Goal: Transaction & Acquisition: Purchase product/service

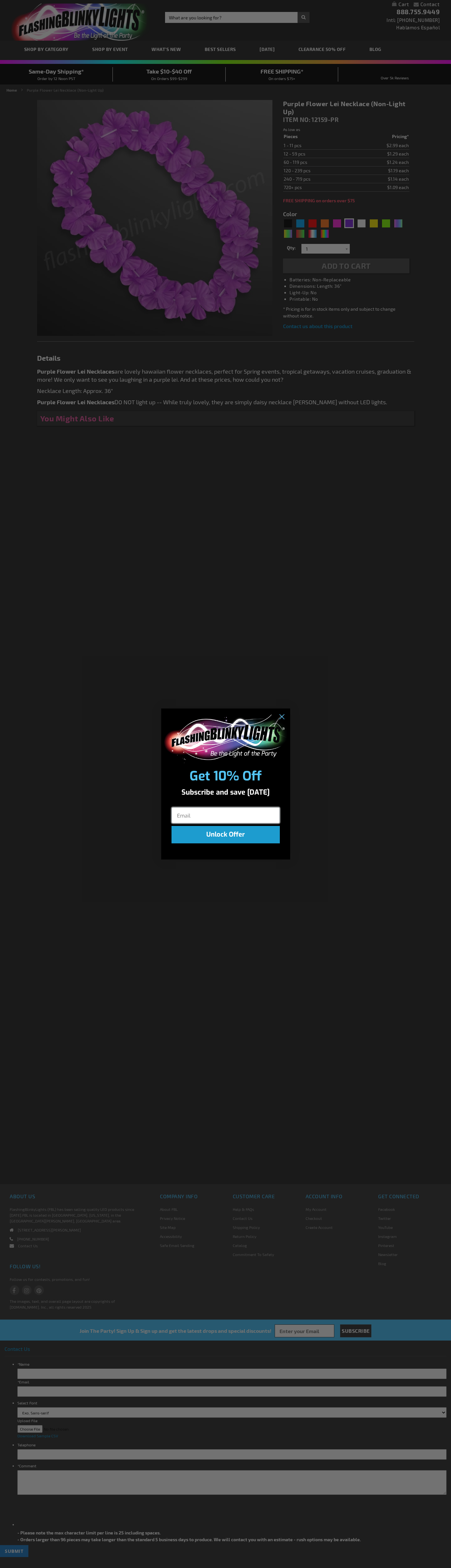
type input "5640"
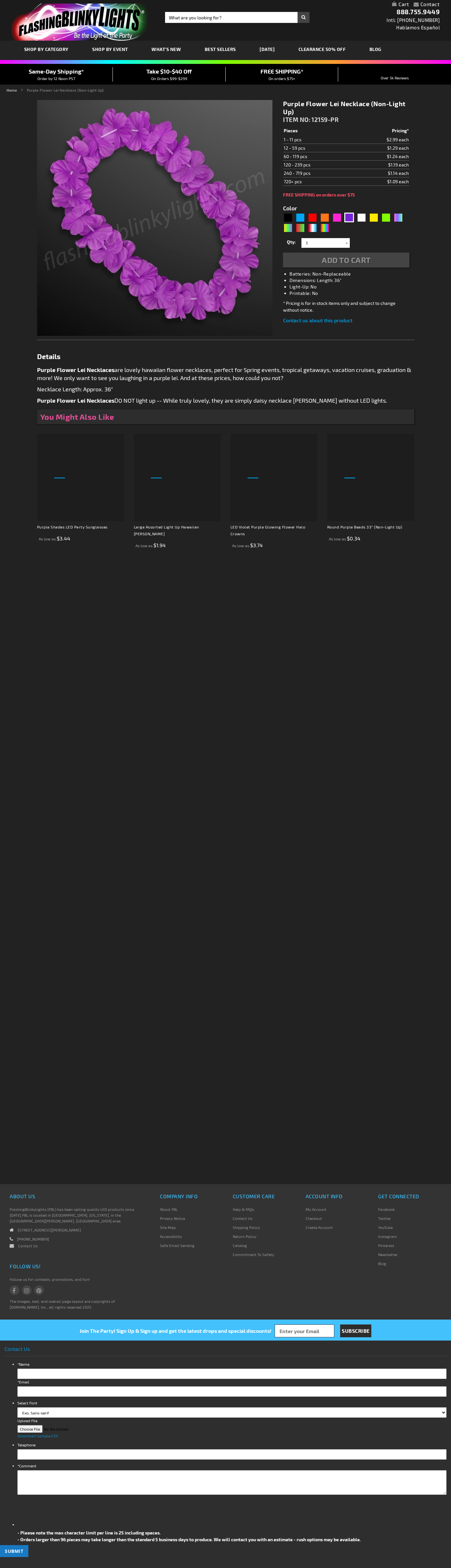
type input "5640"
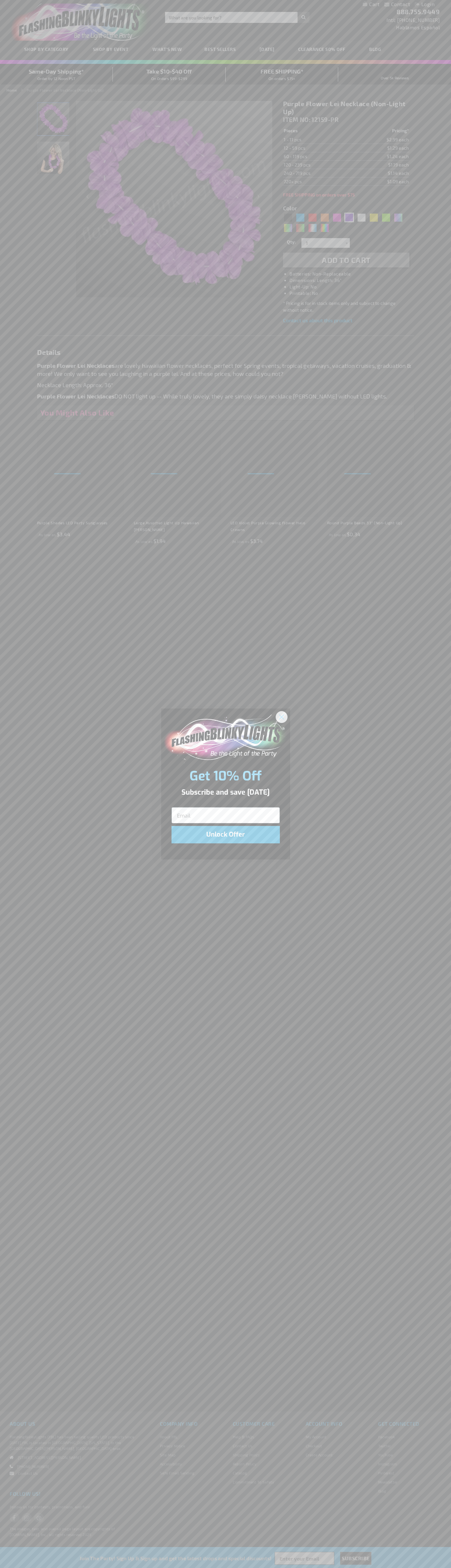
click at [282, 717] on icon "Close dialog" at bounding box center [281, 717] width 4 height 4
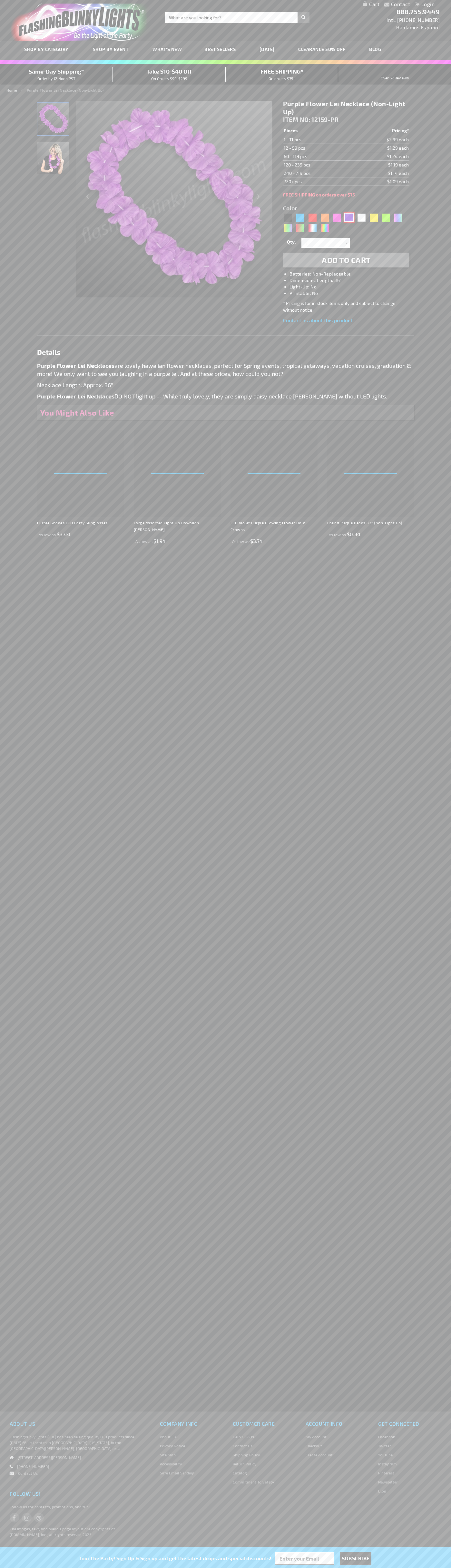
click at [349, 217] on div "Purple" at bounding box center [349, 217] width 9 height 9
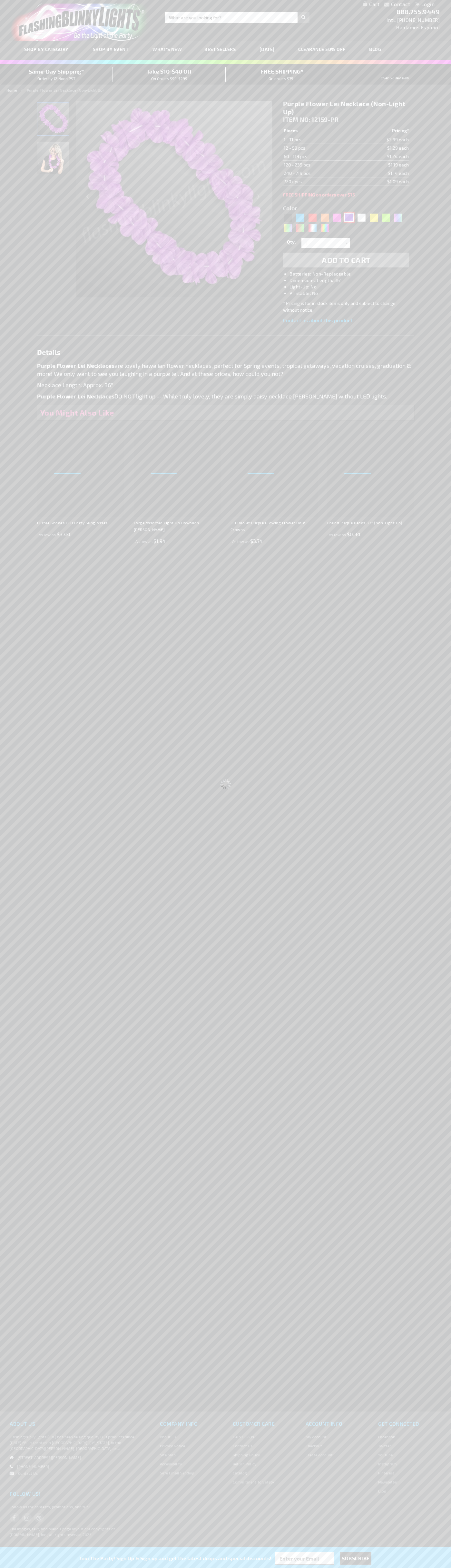
select select
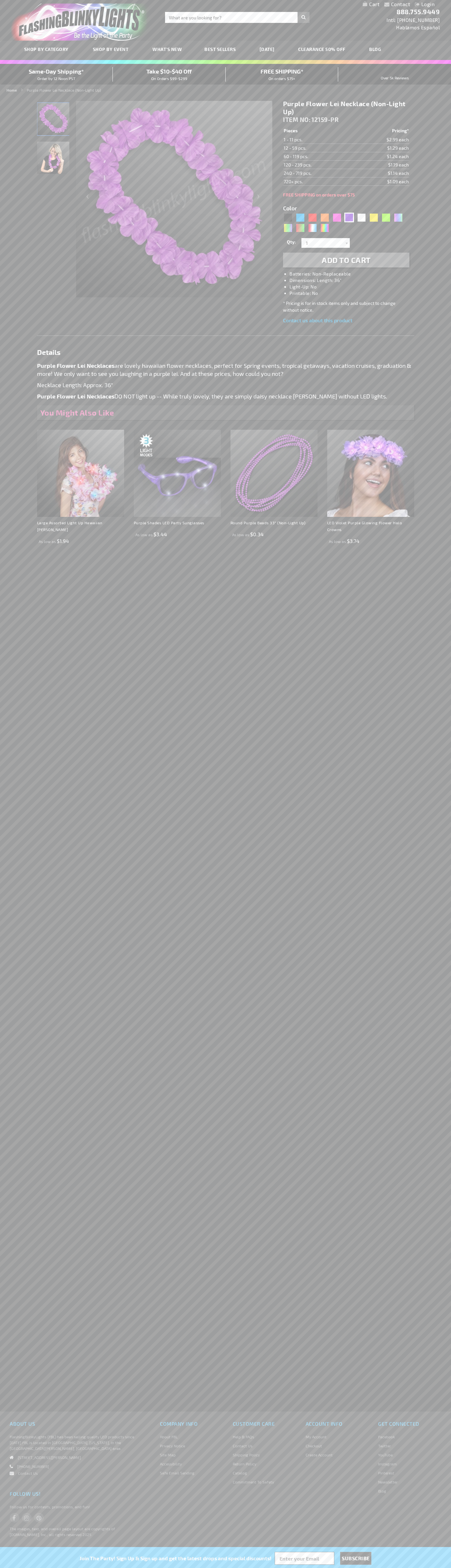
click at [346, 260] on span "Add to Cart" at bounding box center [347, 260] width 49 height 9
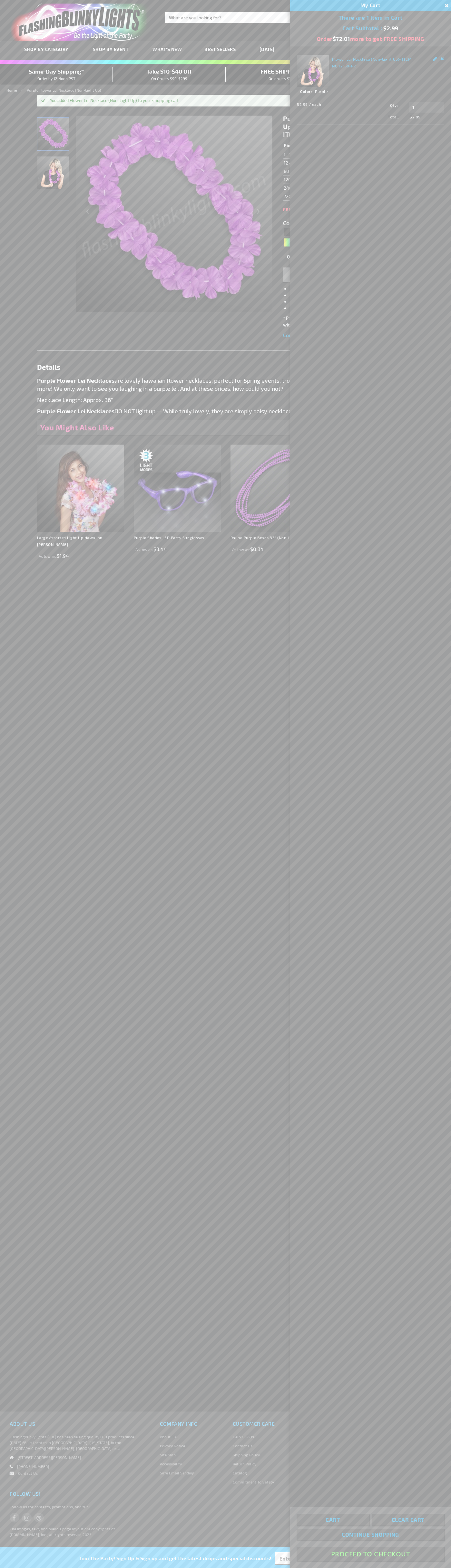
click at [371, 1554] on button "Proceed To Checkout" at bounding box center [371, 1554] width 148 height 15
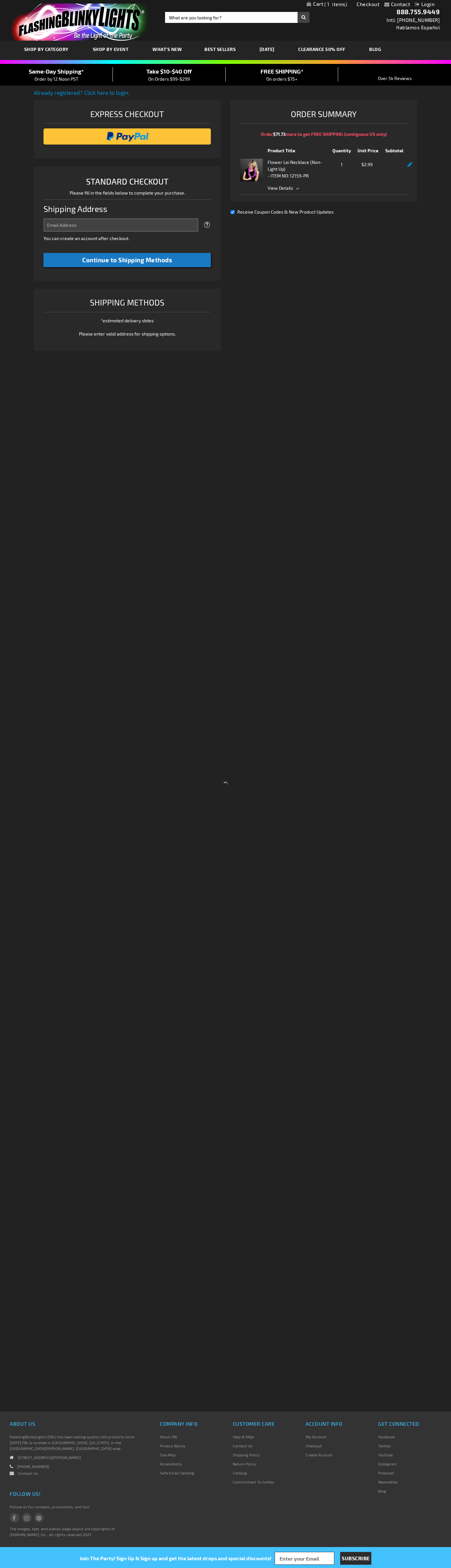
select select "US"
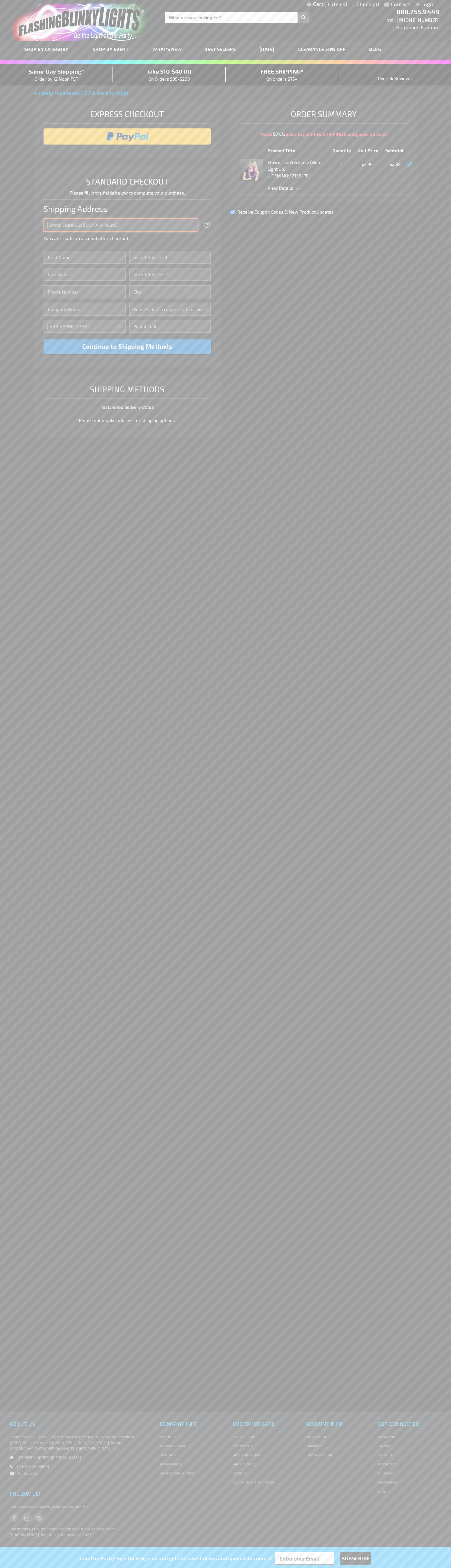
type input "johnsmith005@storebotmail.joonix.net"
type input "John"
type input "1600 Amphitheatre Parkway"
type input "First floor"
type input "mountain view"
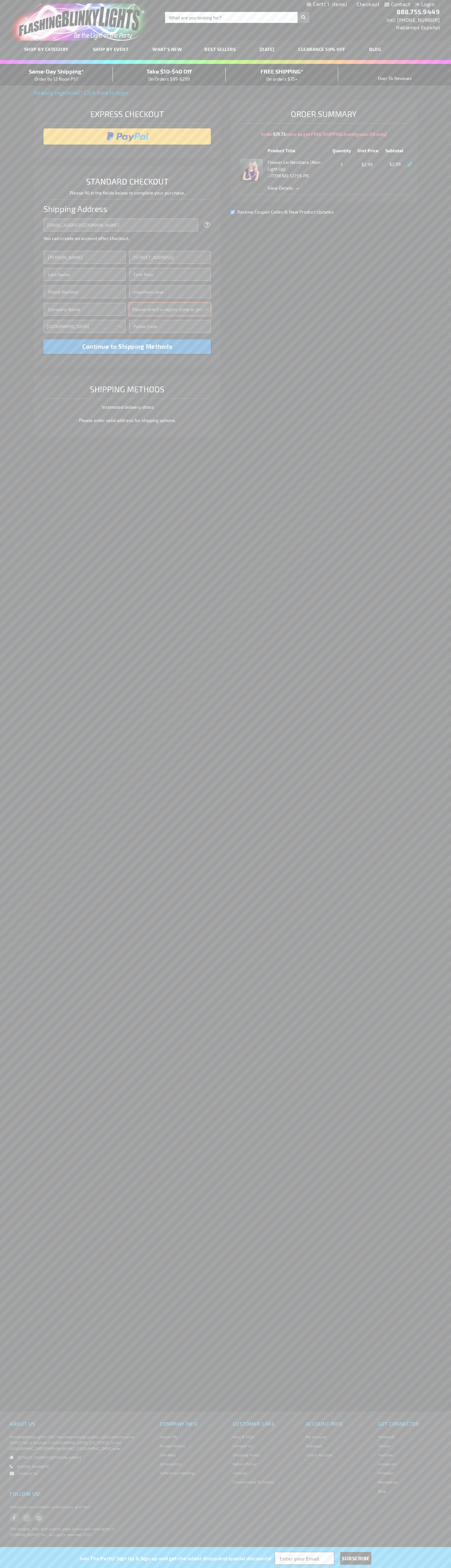
select select "12"
type input "94043"
type input "Smith"
type input "6502530000"
type input "John Smith"
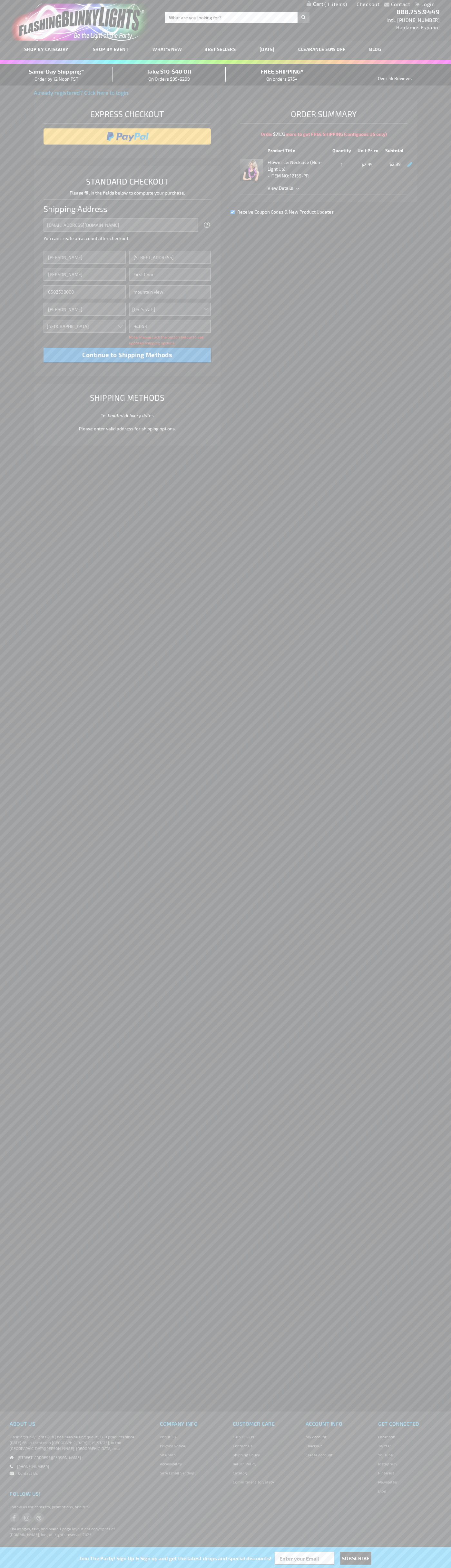
click at [56, 75] on div "Same-Day Shipping* Order by 12 Noon PST" at bounding box center [56, 75] width 113 height 15
click at [128, 137] on input "image" at bounding box center [127, 137] width 161 height 13
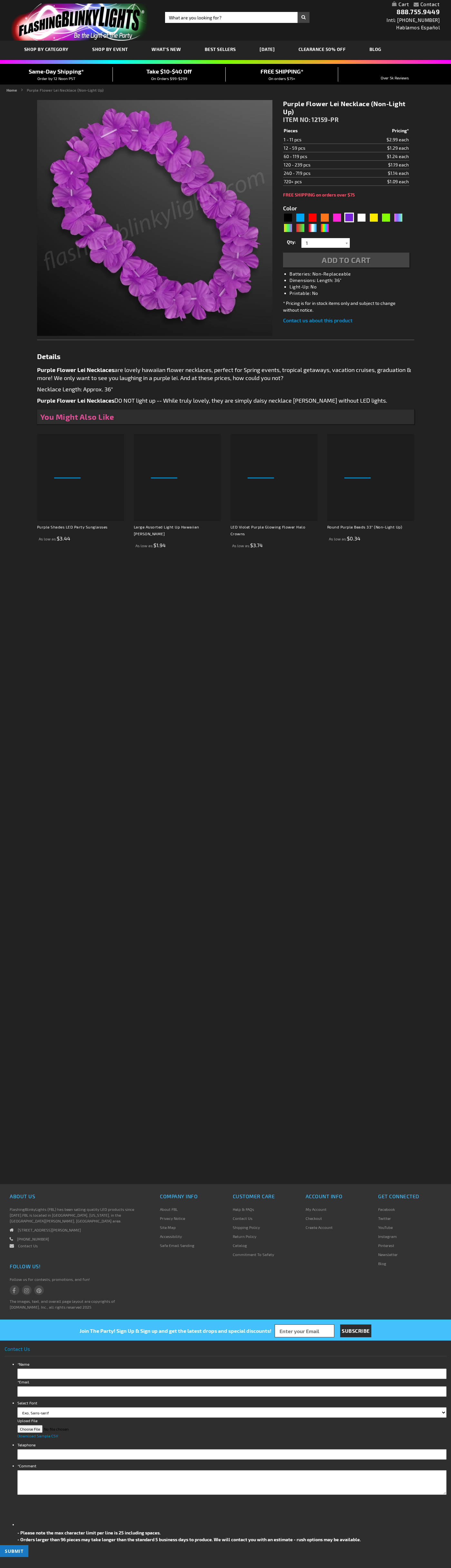
type input "5640"
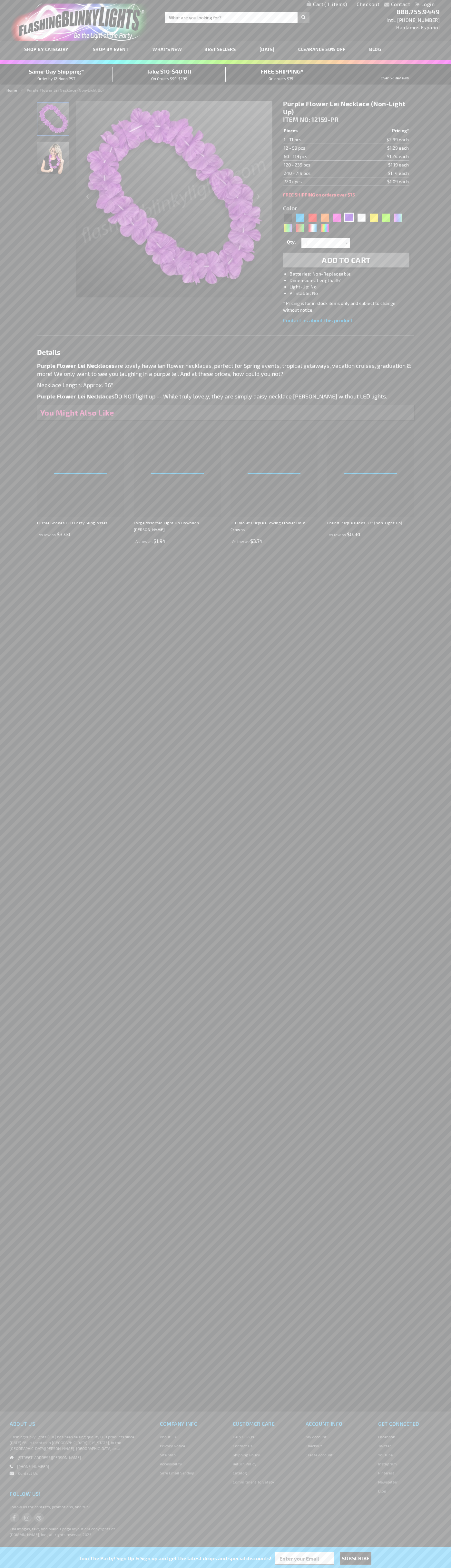
click at [327, 4] on span "1" at bounding box center [336, 4] width 23 height 6
